Goal: Task Accomplishment & Management: Manage account settings

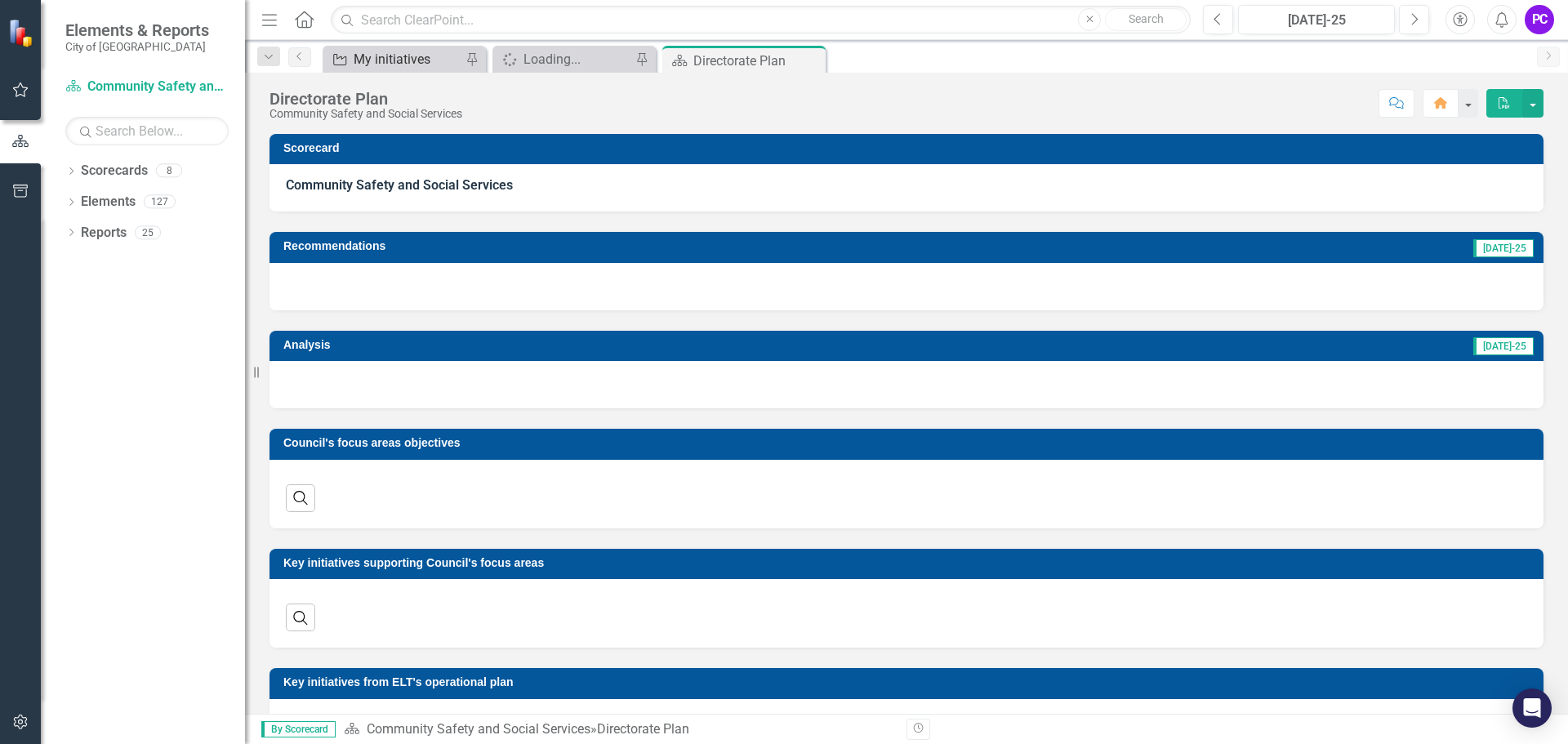
click at [396, 56] on div "My initiatives" at bounding box center [407, 59] width 108 height 21
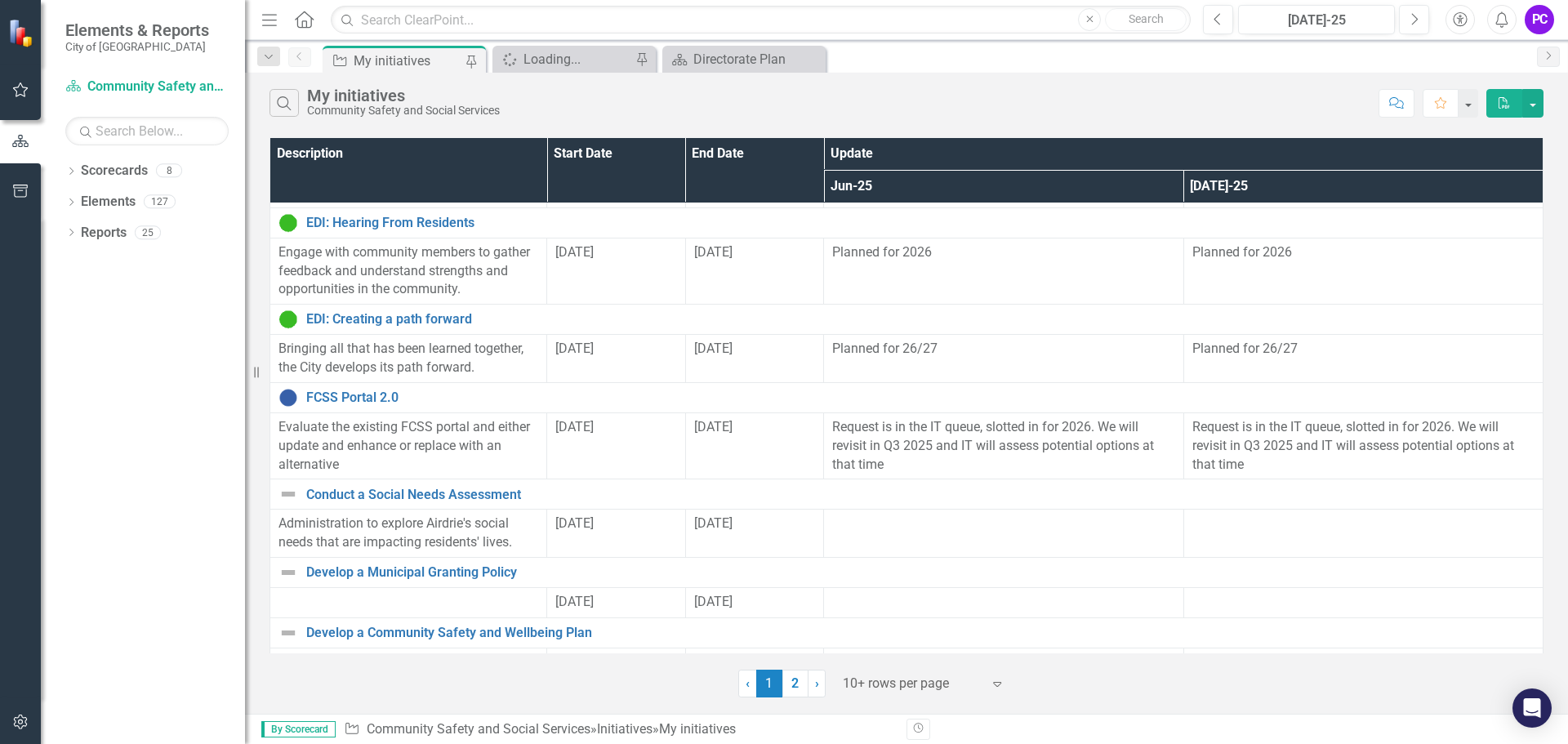
scroll to position [426, 0]
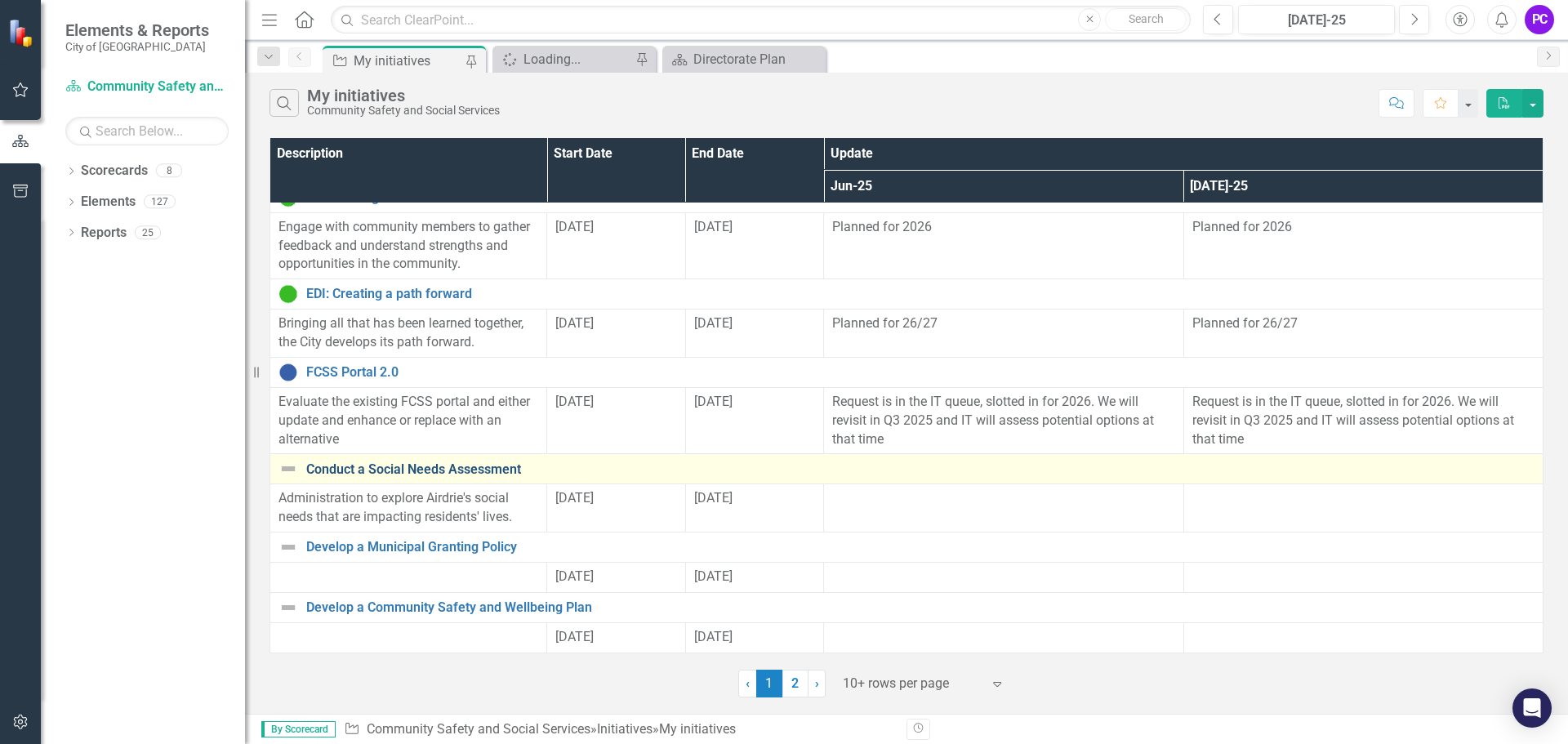
click at [422, 469] on link "Conduct a Social Needs Assessment" at bounding box center [921, 470] width 1228 height 15
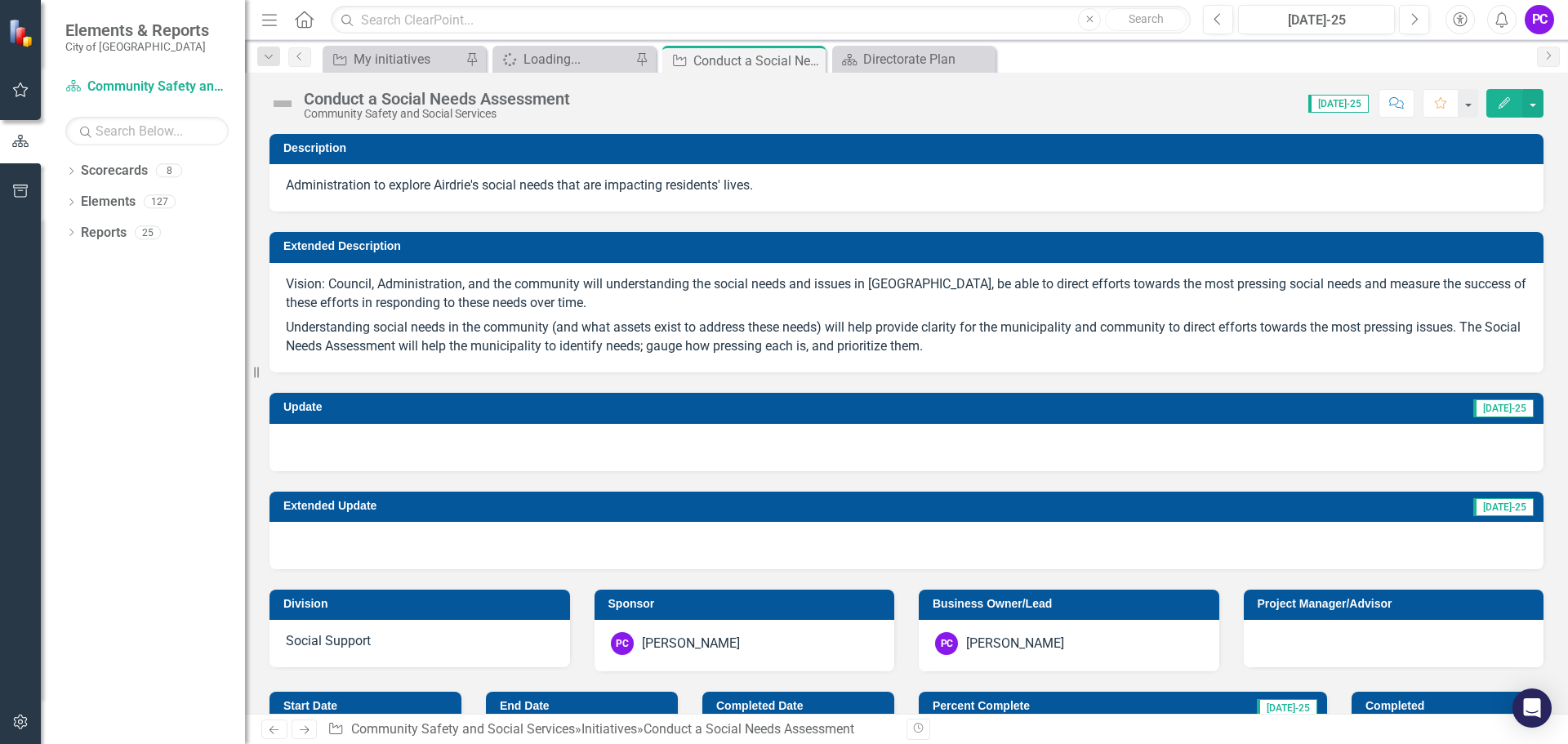
checkbox input "true"
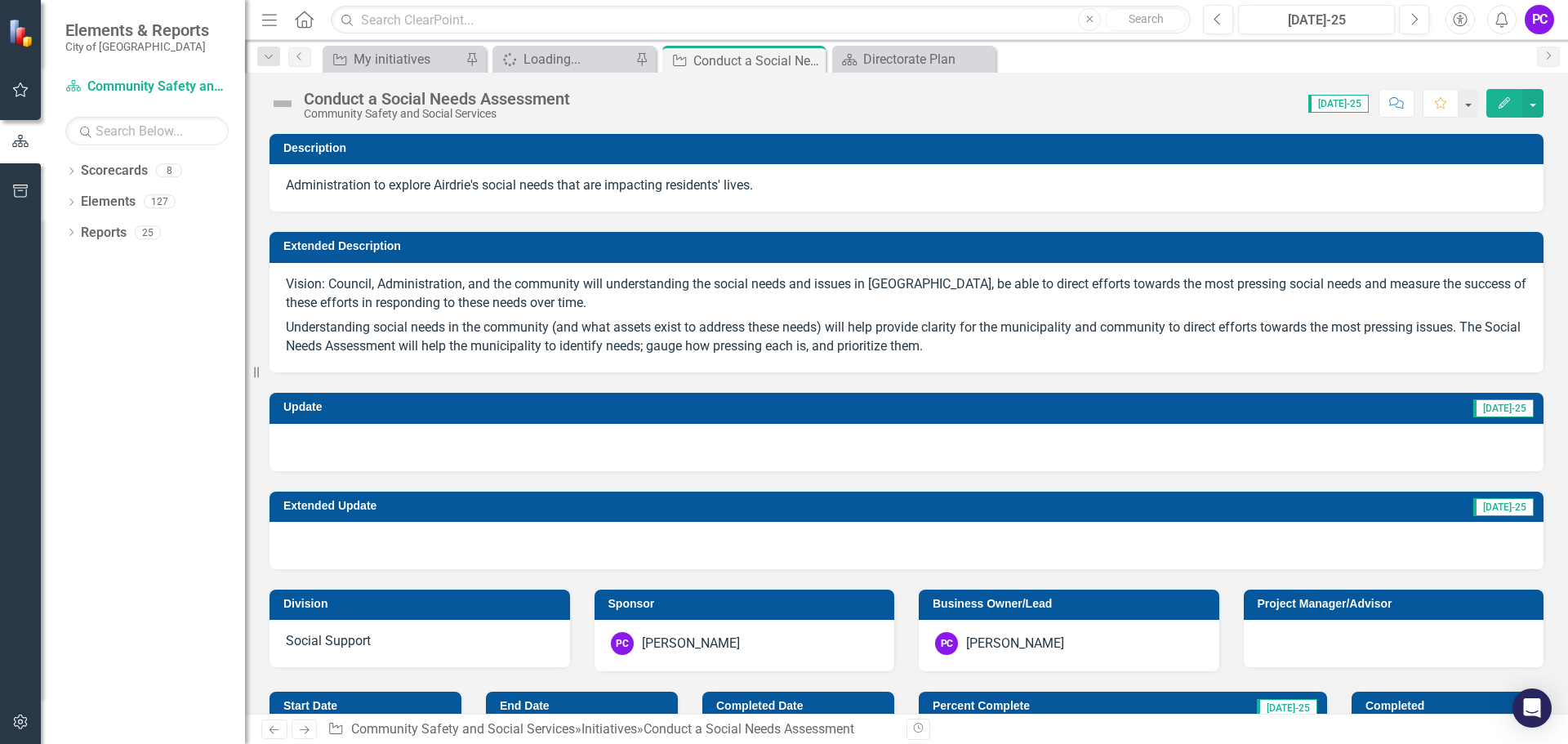
checkbox input "true"
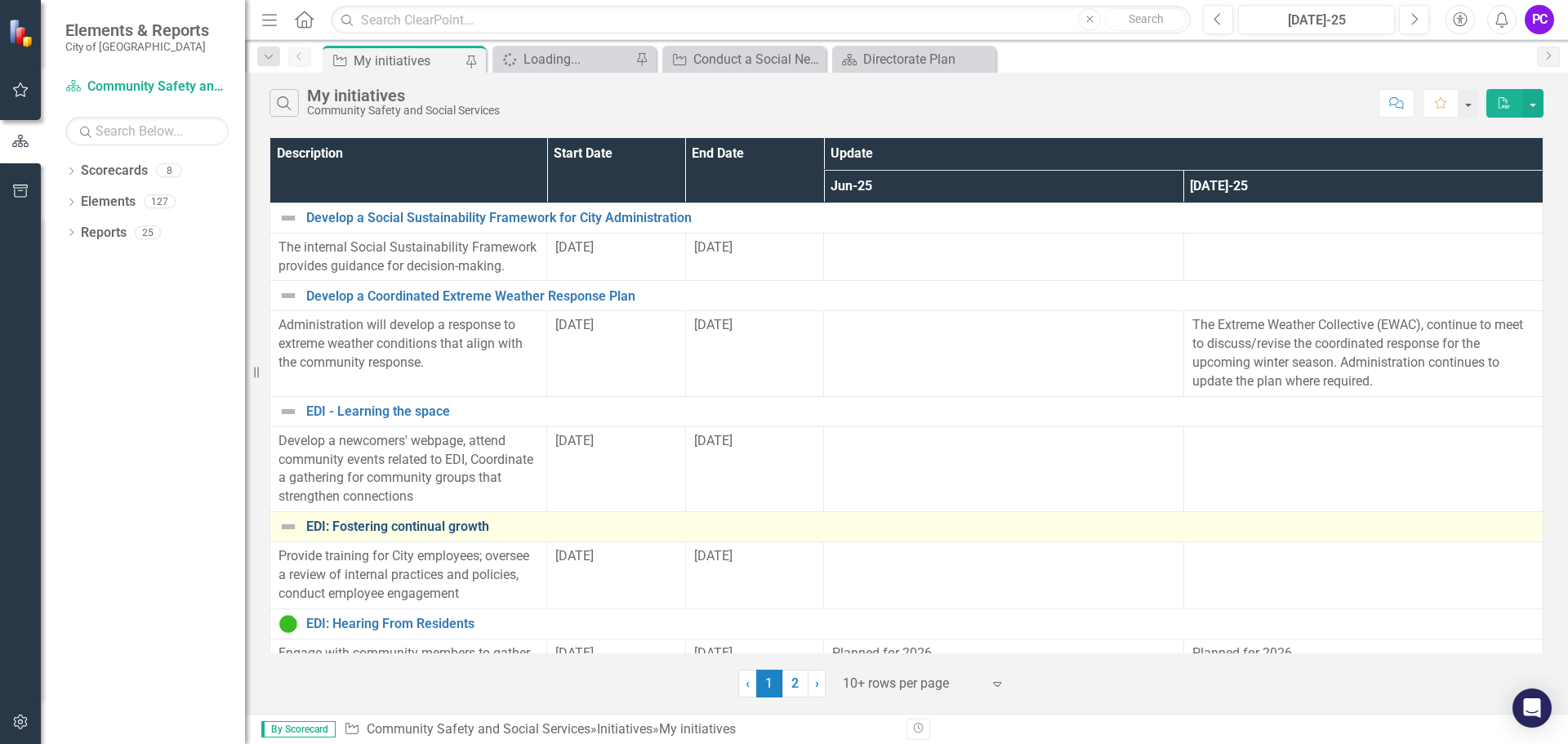
click at [419, 530] on link "EDI: Fostering continual growth" at bounding box center [921, 527] width 1228 height 15
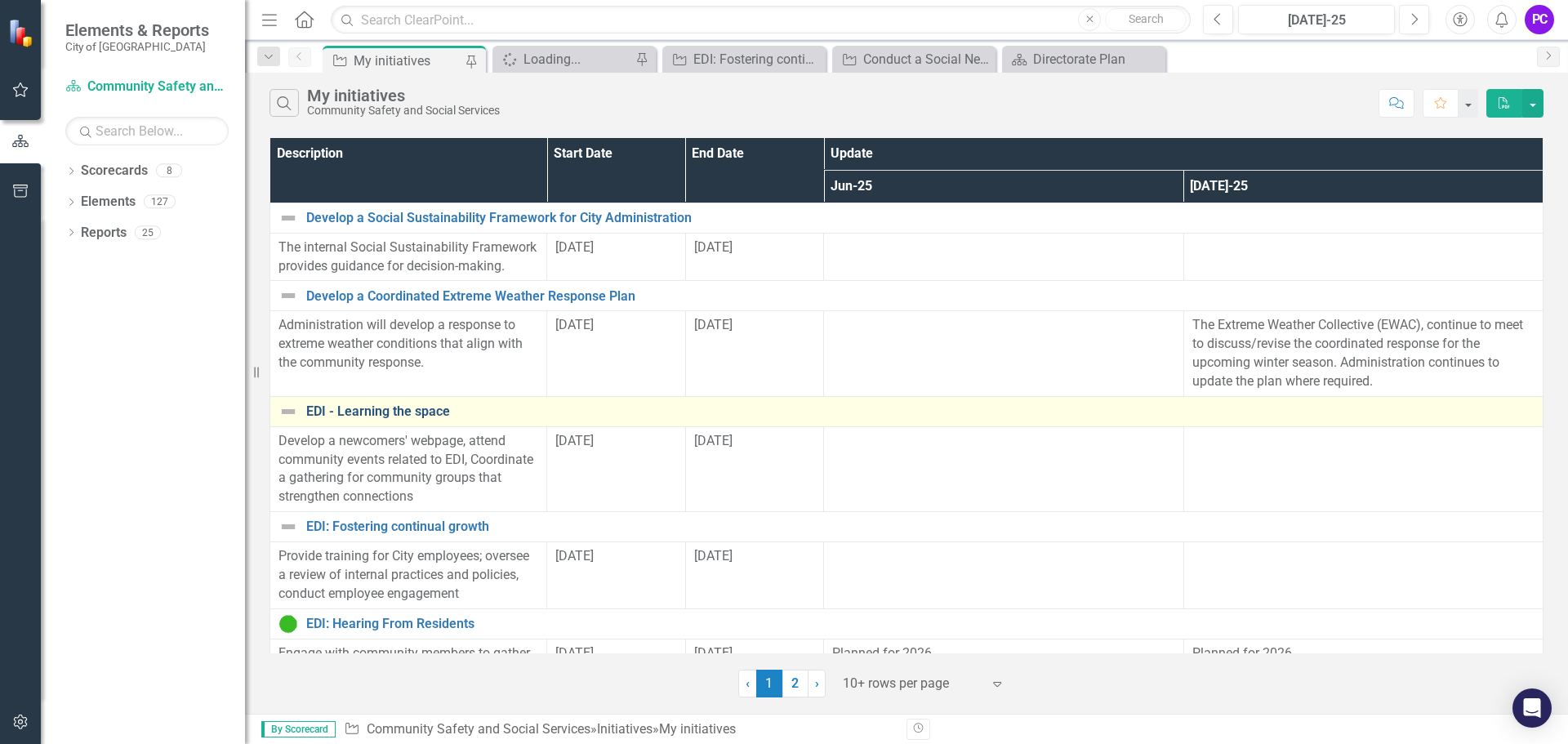
click at [387, 412] on link "EDI - Learning the space" at bounding box center [921, 412] width 1228 height 15
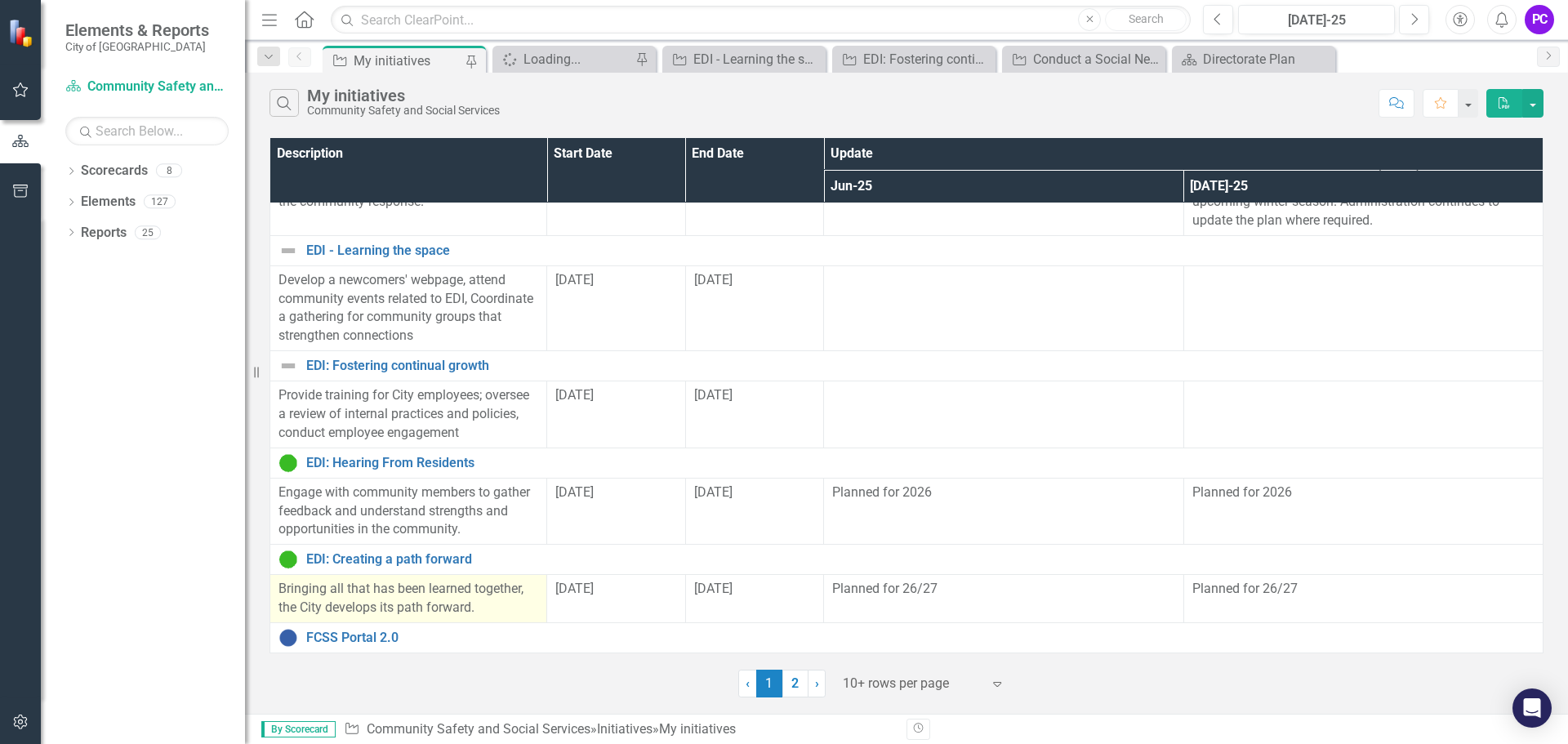
scroll to position [164, 0]
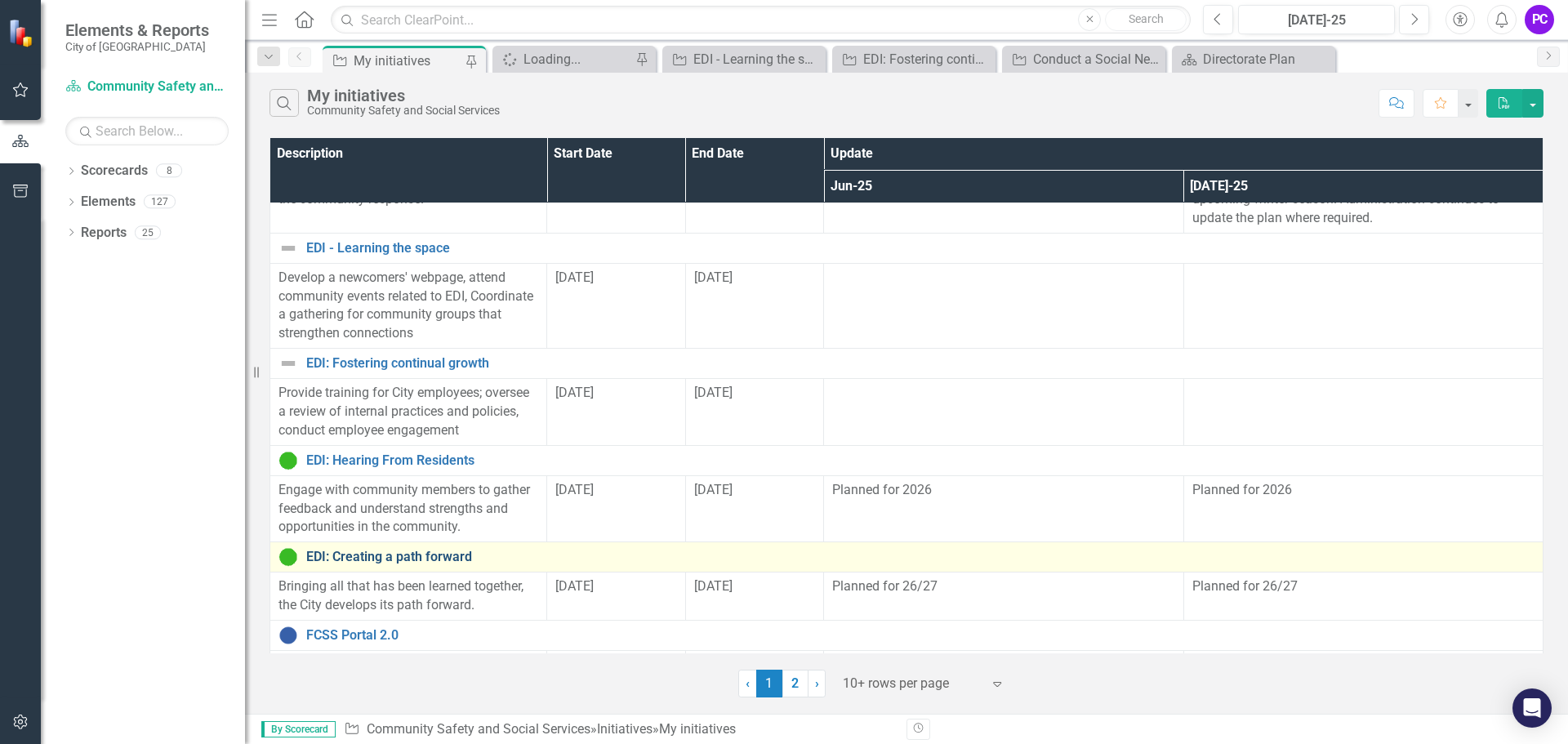
click at [394, 550] on link "EDI: Creating a path forward" at bounding box center [921, 557] width 1228 height 15
